Goal: Check status: Check status

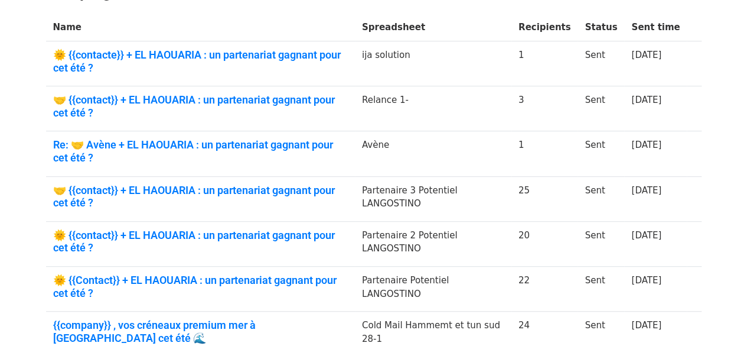
scroll to position [236, 0]
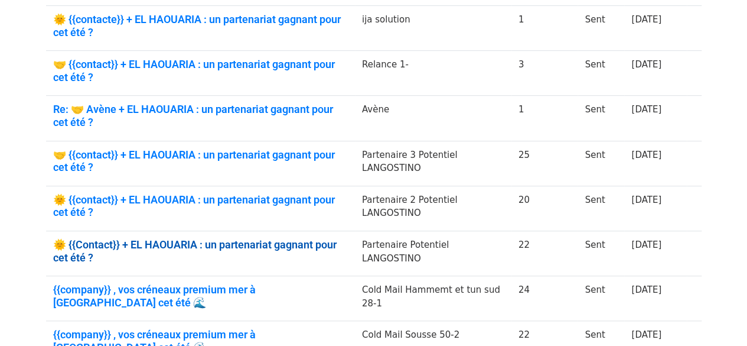
click at [157, 240] on link "🌞 {{Contact}} + EL HAOUARIA : un partenariat gagnant pour cet été ?" at bounding box center [200, 250] width 295 height 25
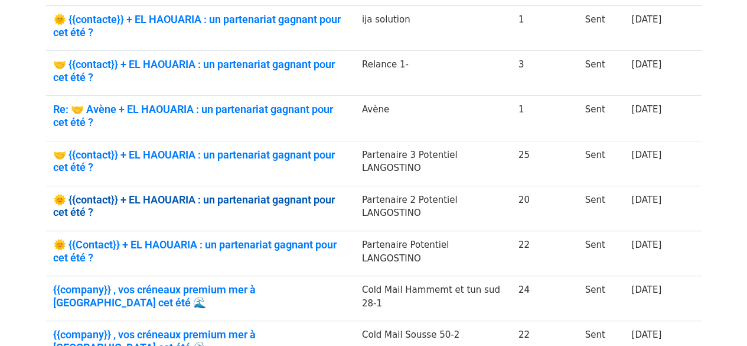
click at [154, 194] on link "🌞 {{contact}} + EL HAOUARIA : un partenariat gagnant pour cet été ?" at bounding box center [200, 205] width 295 height 25
click at [160, 141] on td "🤝 {{contact}} + EL HAOUARIA : un partenariat gagnant pour cet été ?" at bounding box center [200, 163] width 309 height 45
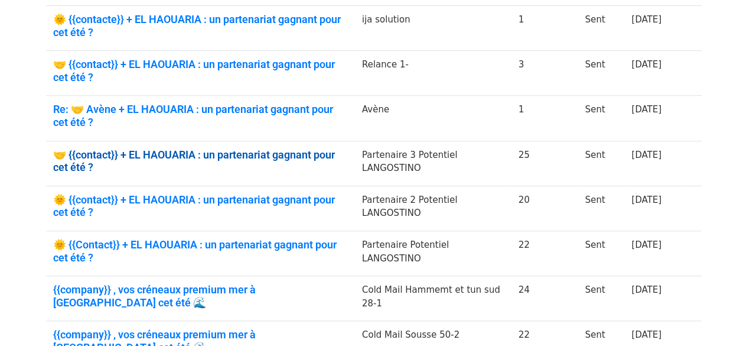
click at [161, 148] on link "🤝 {{contact}} + EL HAOUARIA : un partenariat gagnant pour cet été ?" at bounding box center [200, 160] width 295 height 25
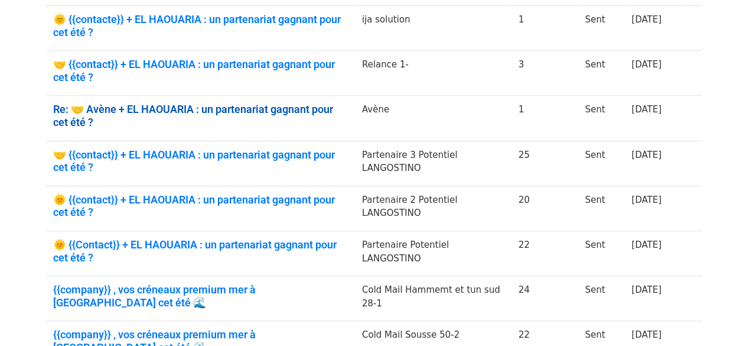
click at [167, 104] on link "Re: 🤝 Avène + EL HAOUARIA : un partenariat gagnant pour cet été ?" at bounding box center [200, 115] width 295 height 25
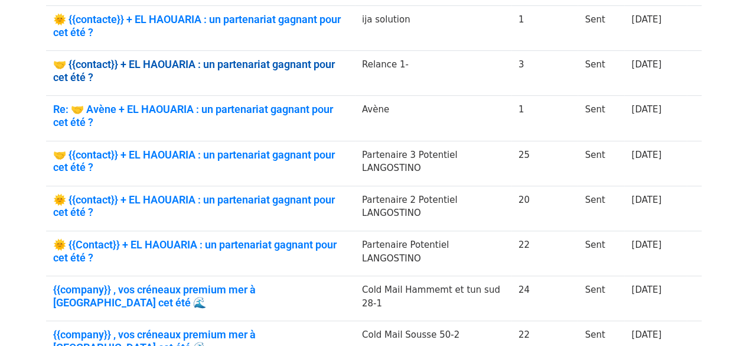
click at [164, 66] on link "🤝 {{contact}} + EL HAOUARIA : un partenariat gagnant pour cet été ?" at bounding box center [200, 70] width 295 height 25
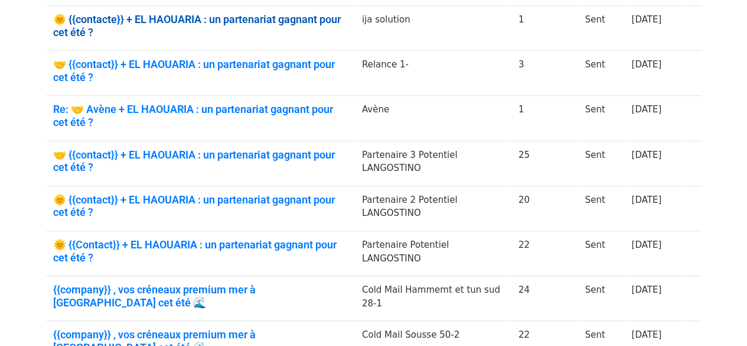
click at [162, 19] on link "🌞 {{contacte}} + EL HAOUARIA : un partenariat gagnant pour cet été ?" at bounding box center [200, 25] width 295 height 25
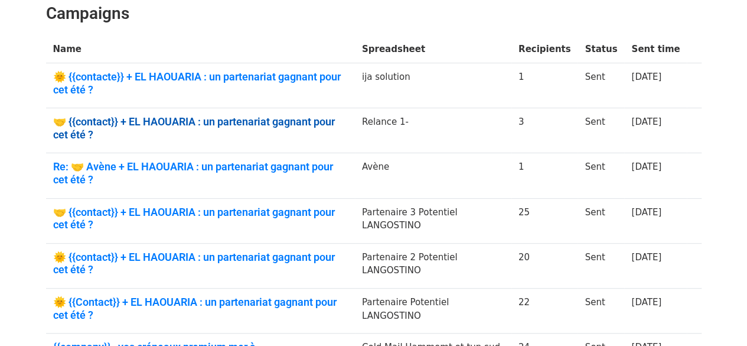
scroll to position [177, 0]
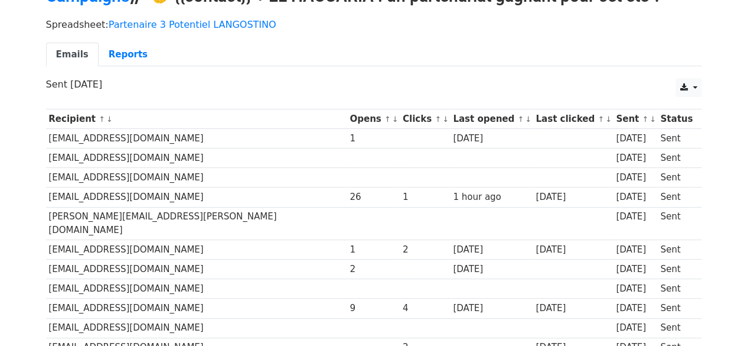
scroll to position [59, 0]
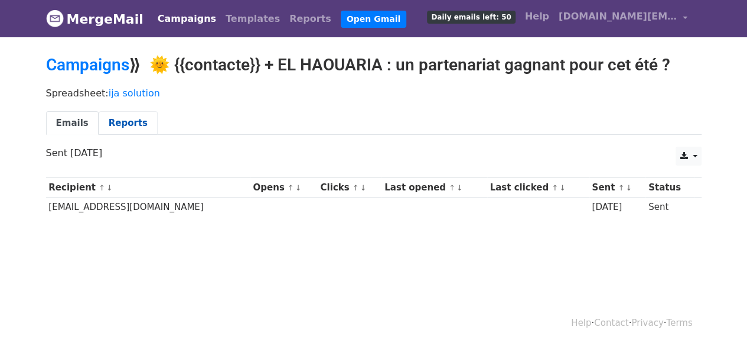
click at [123, 116] on link "Reports" at bounding box center [128, 123] width 59 height 24
